Goal: Obtain resource: Obtain resource

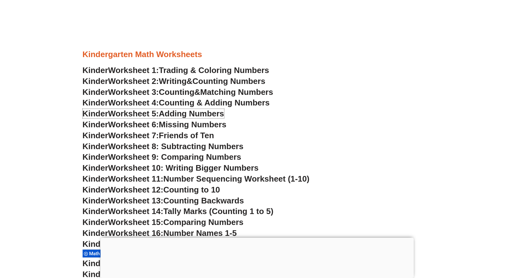
scroll to position [218, 0]
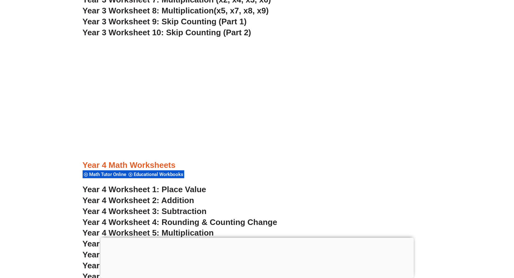
scroll to position [1028, 0]
